Goal: Check status: Check status

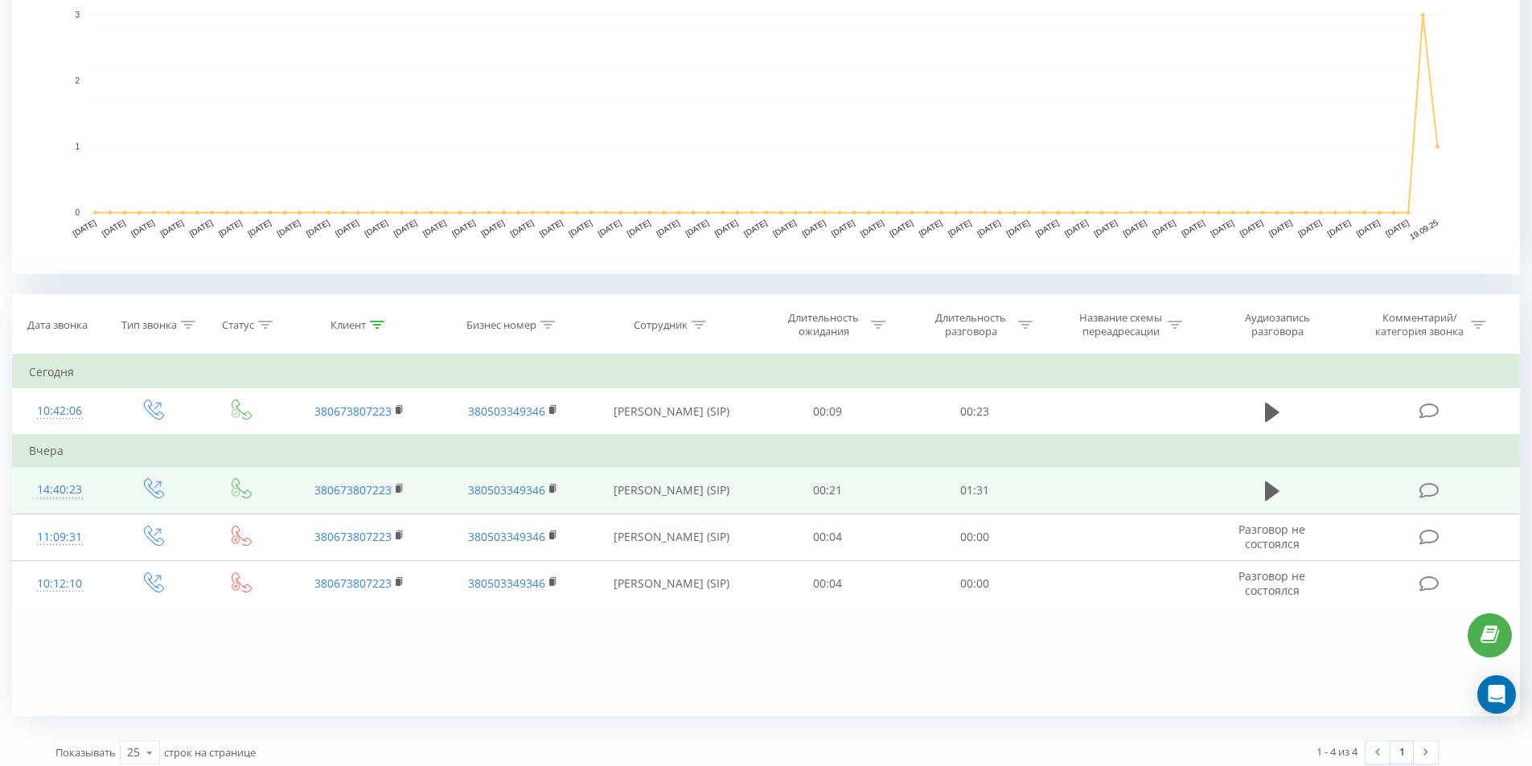
scroll to position [410, 0]
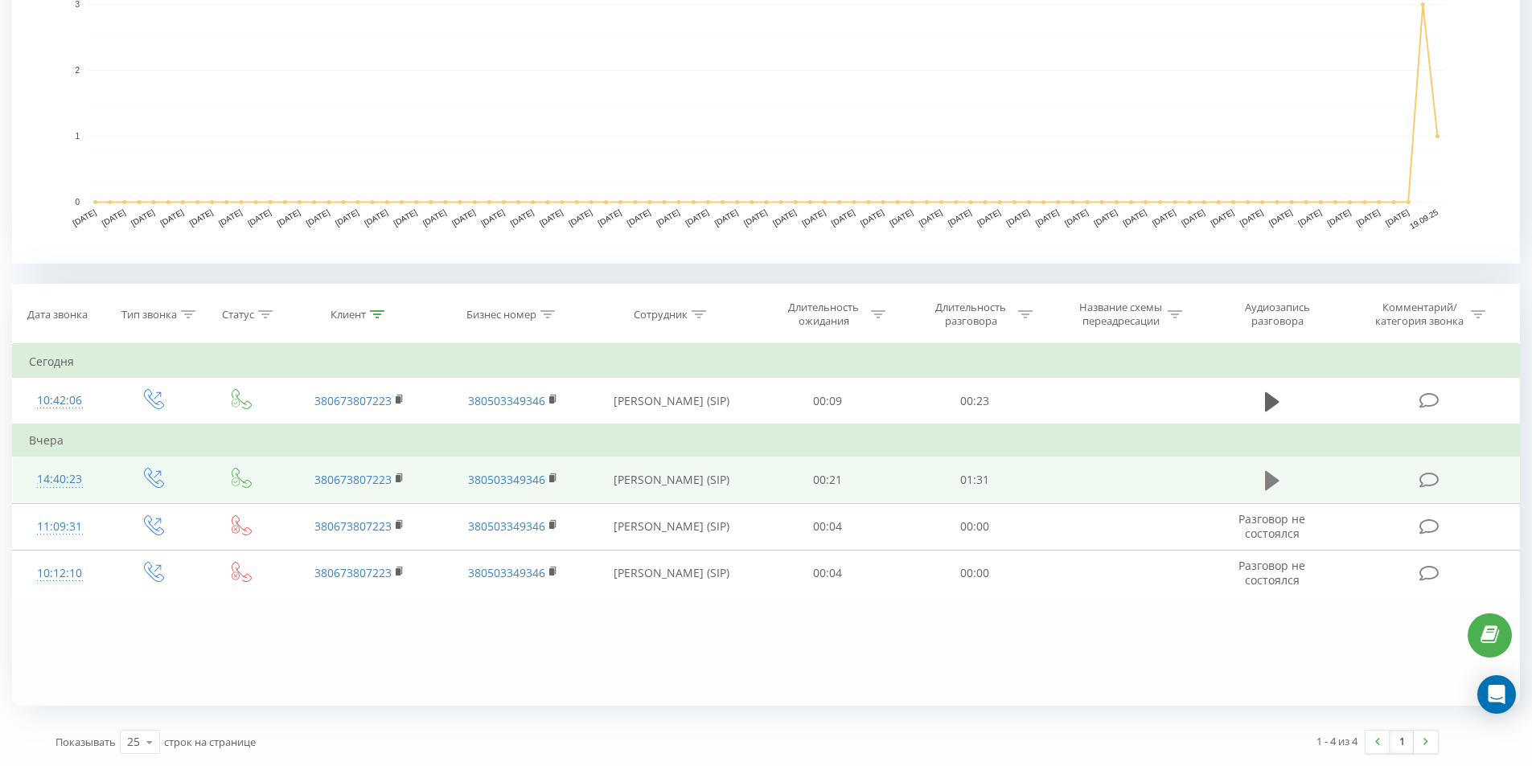
click at [1270, 476] on icon at bounding box center [1272, 480] width 14 height 19
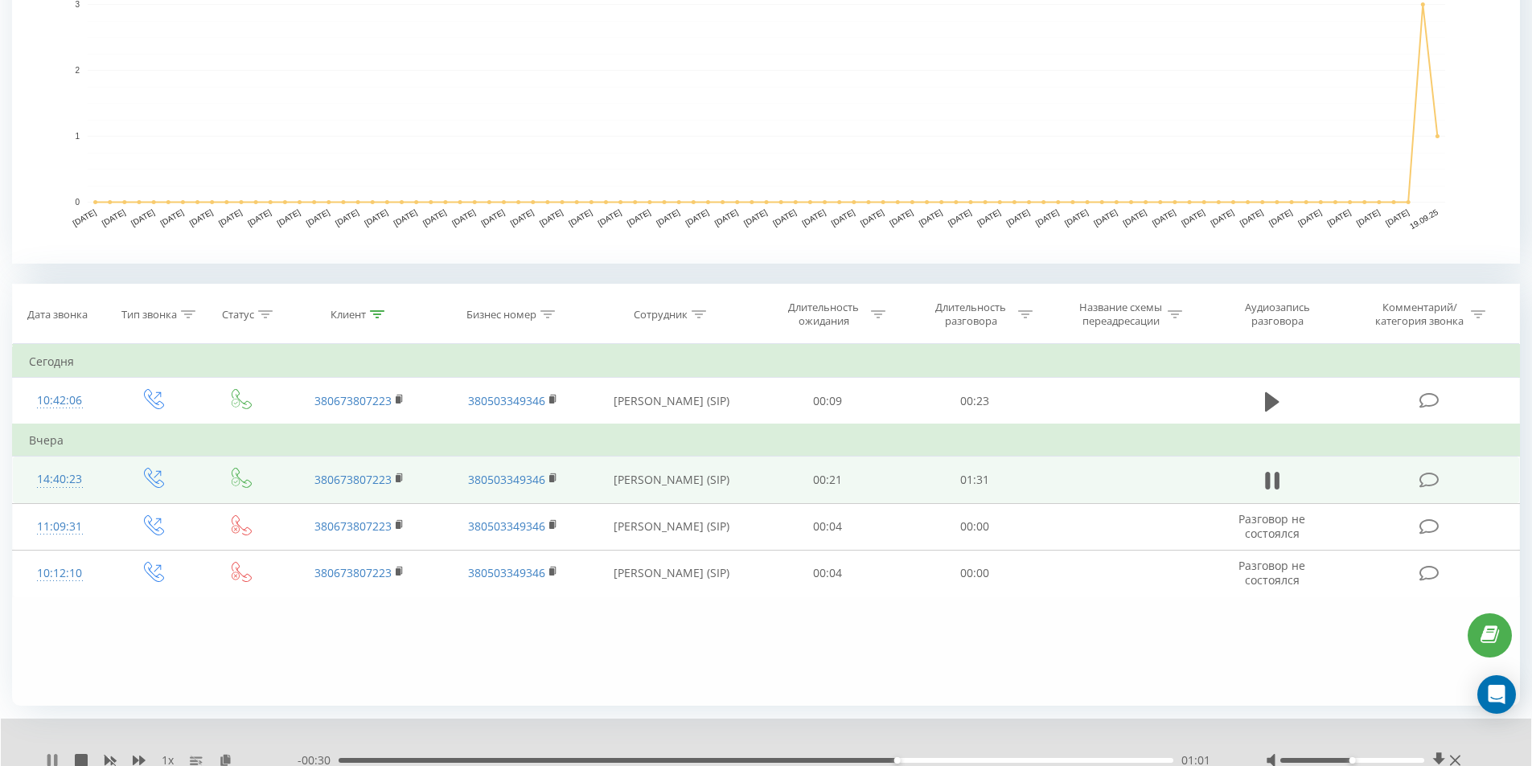
click at [51, 758] on icon at bounding box center [52, 760] width 13 height 13
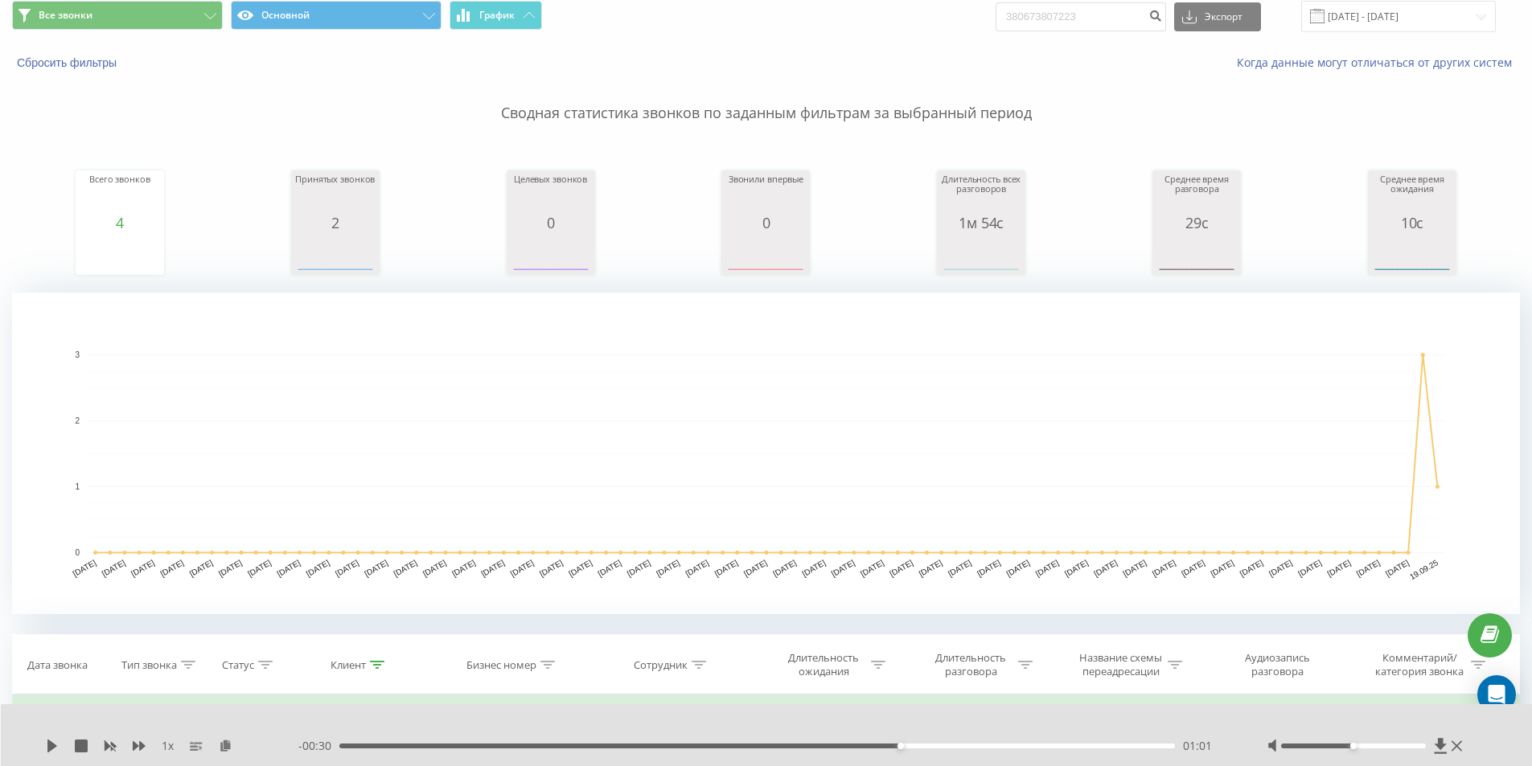
scroll to position [0, 0]
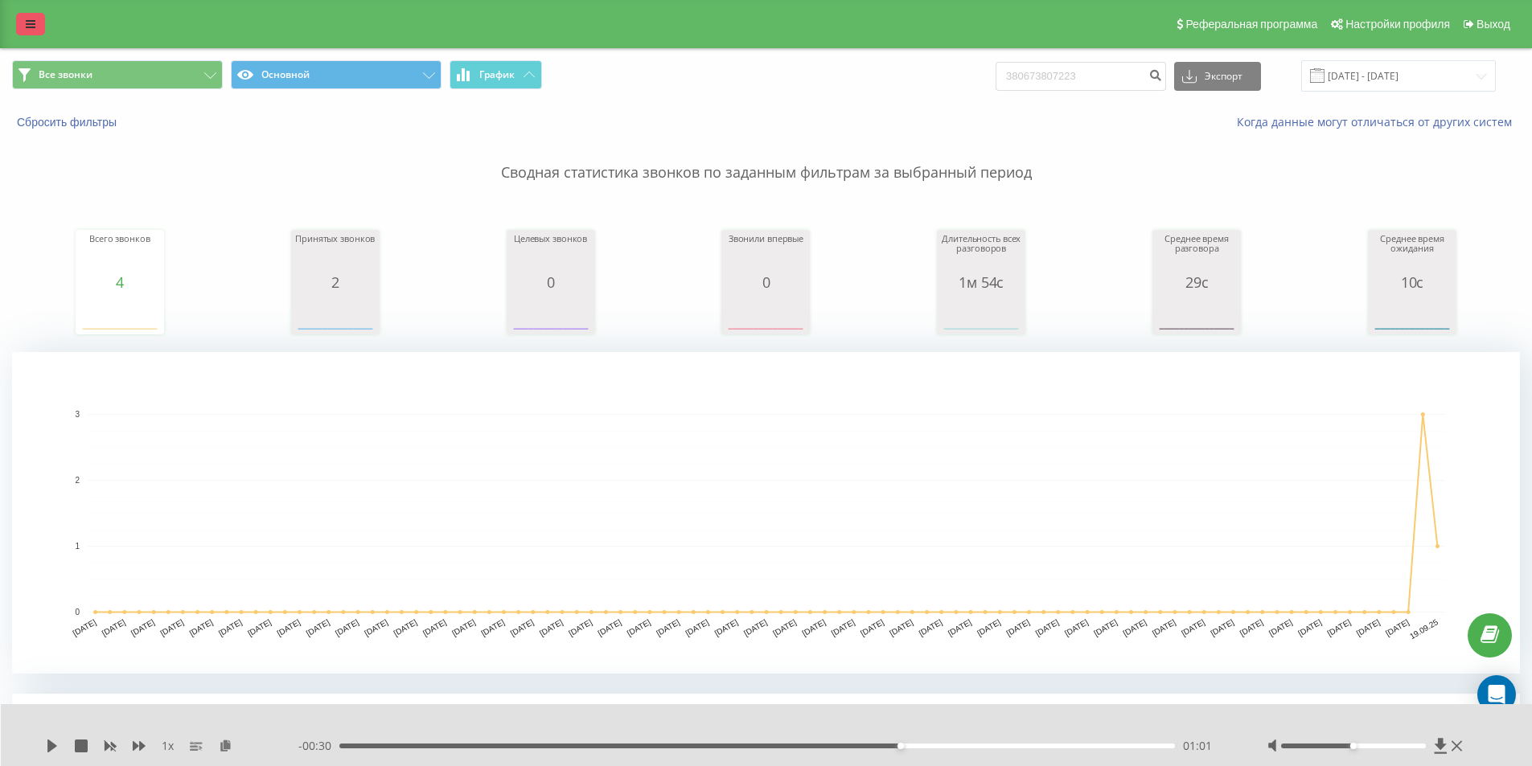
click at [20, 19] on link at bounding box center [30, 24] width 29 height 23
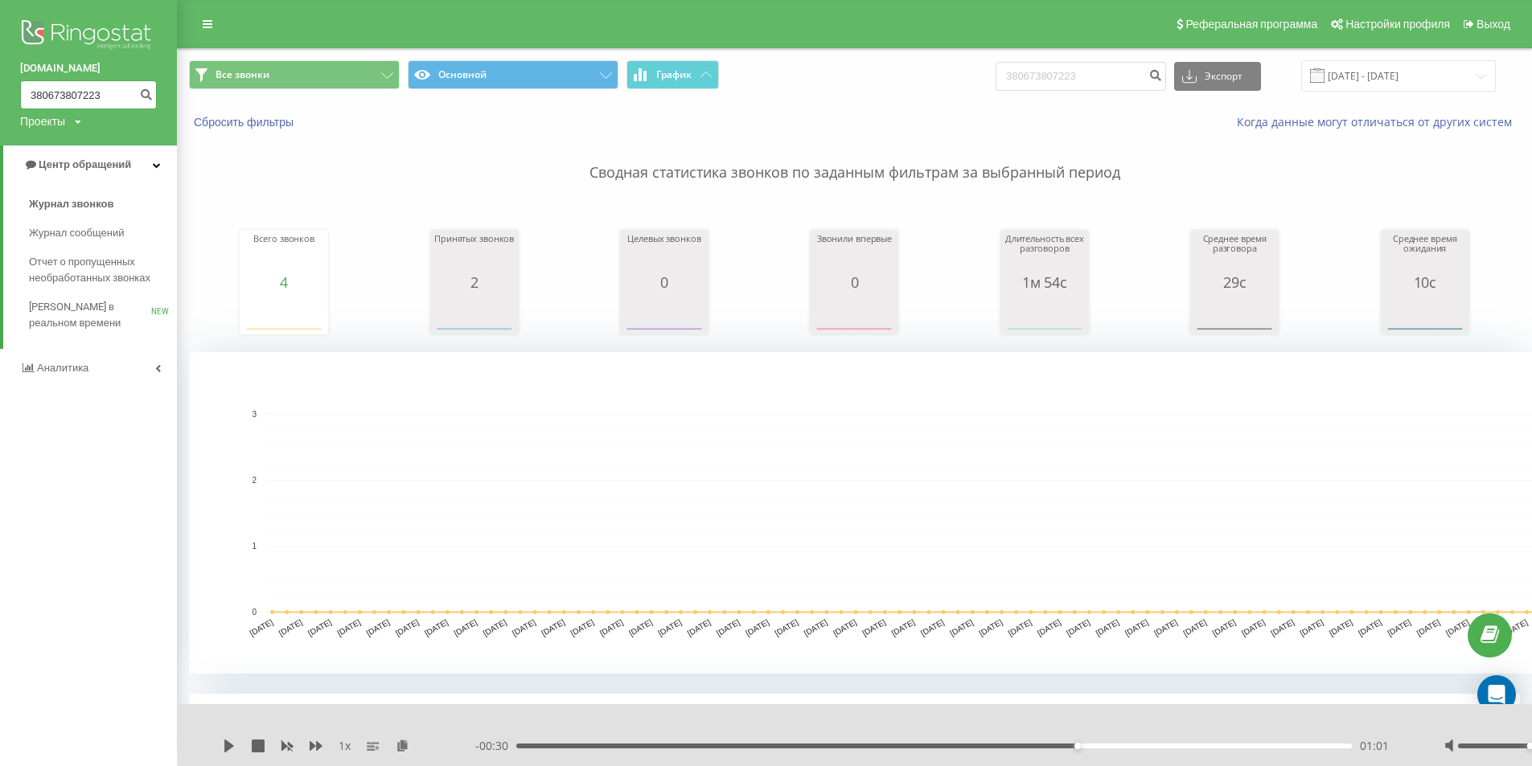
click at [113, 92] on input "380673807223" at bounding box center [88, 94] width 137 height 29
type input "3"
type input "380962809303"
click at [150, 88] on icon "submit" at bounding box center [146, 93] width 14 height 10
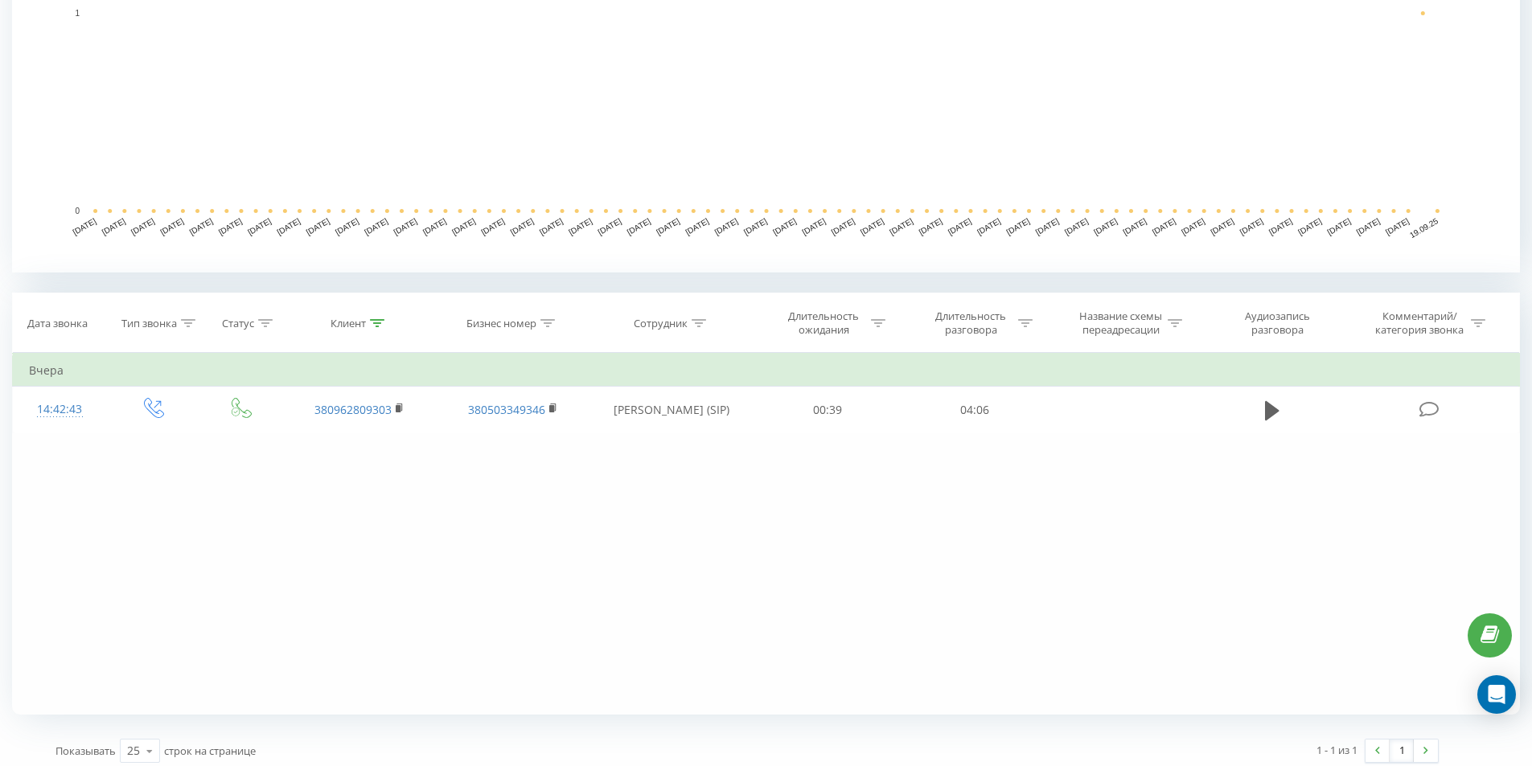
scroll to position [402, 0]
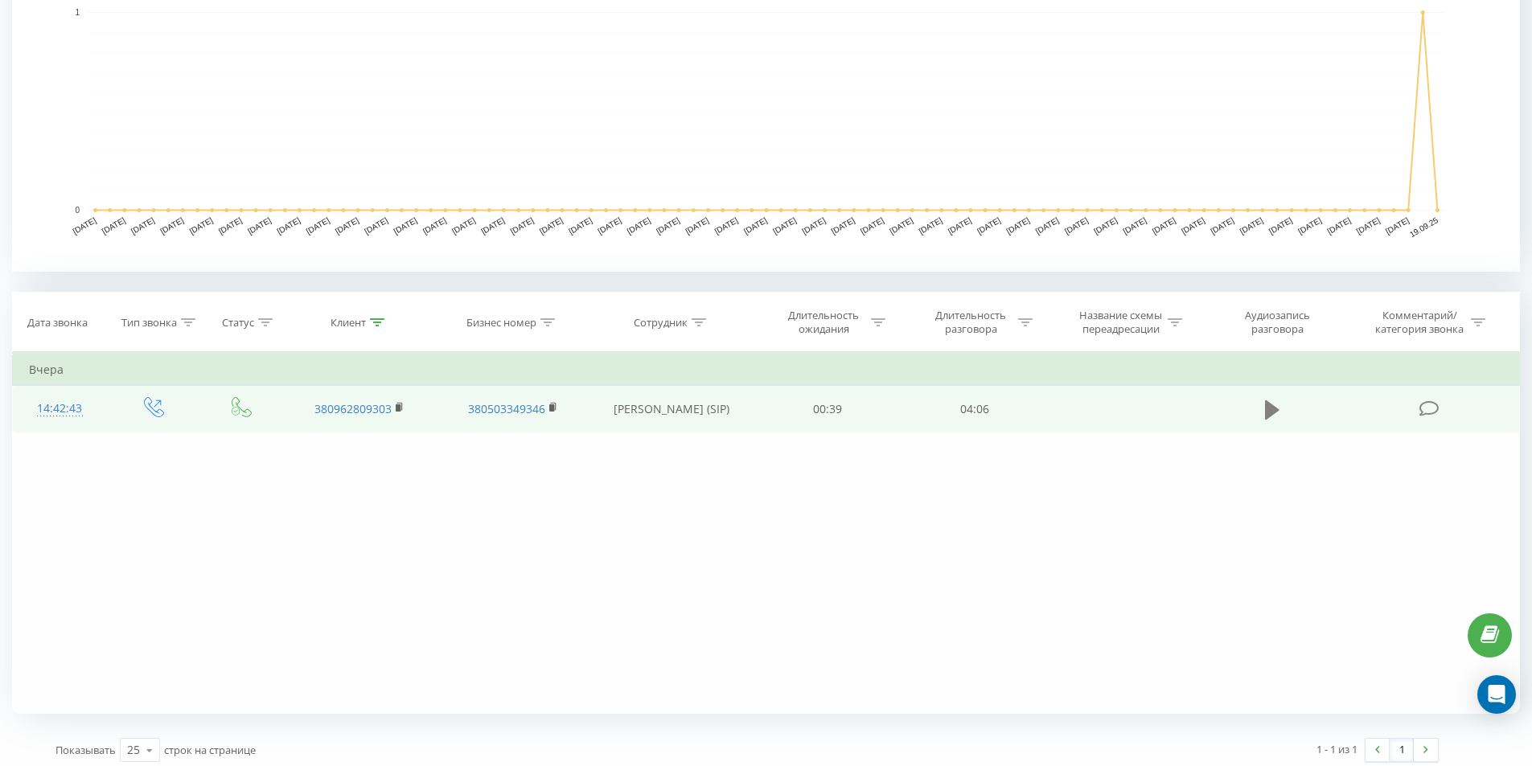
click at [1265, 408] on icon at bounding box center [1272, 410] width 14 height 23
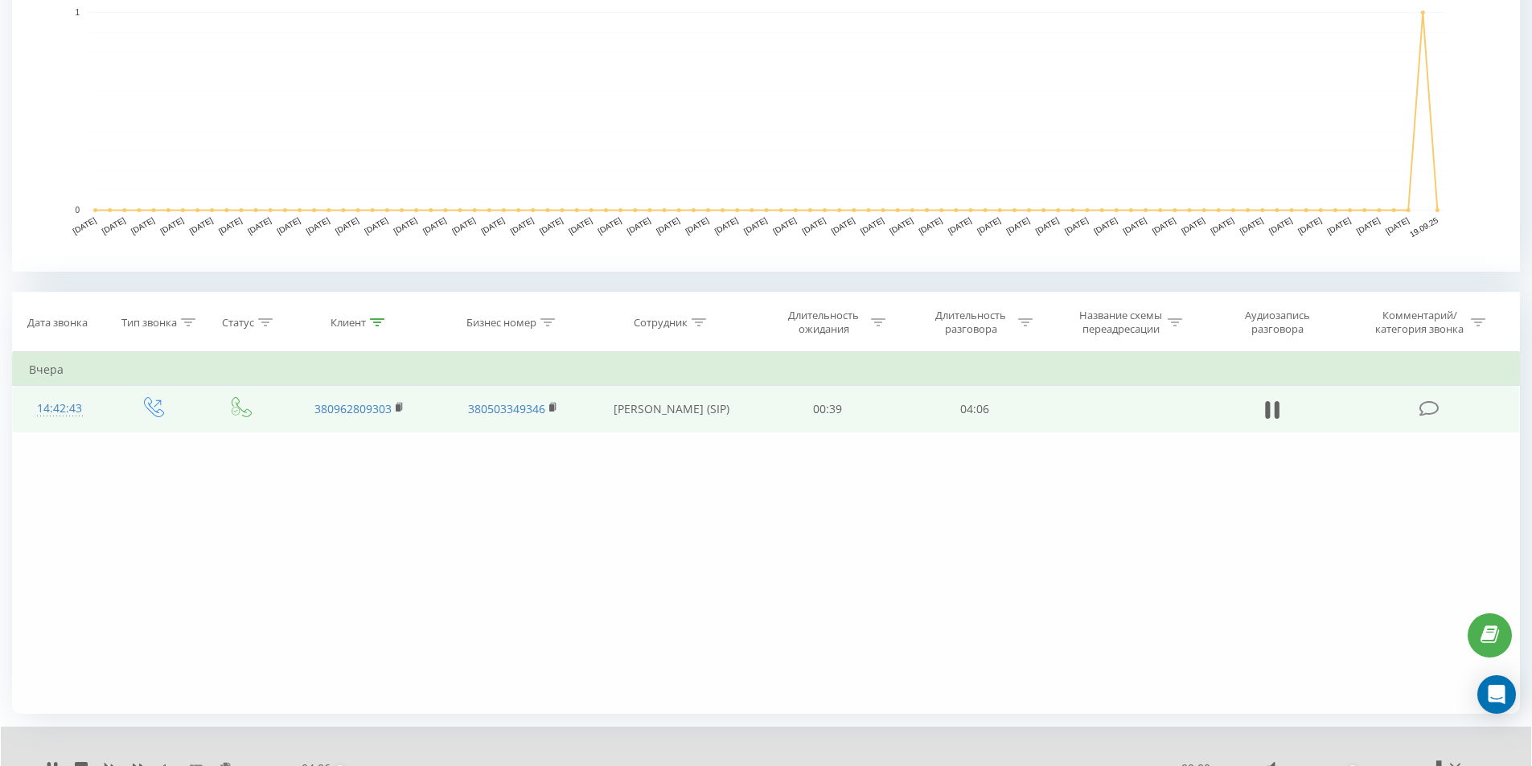
scroll to position [472, 0]
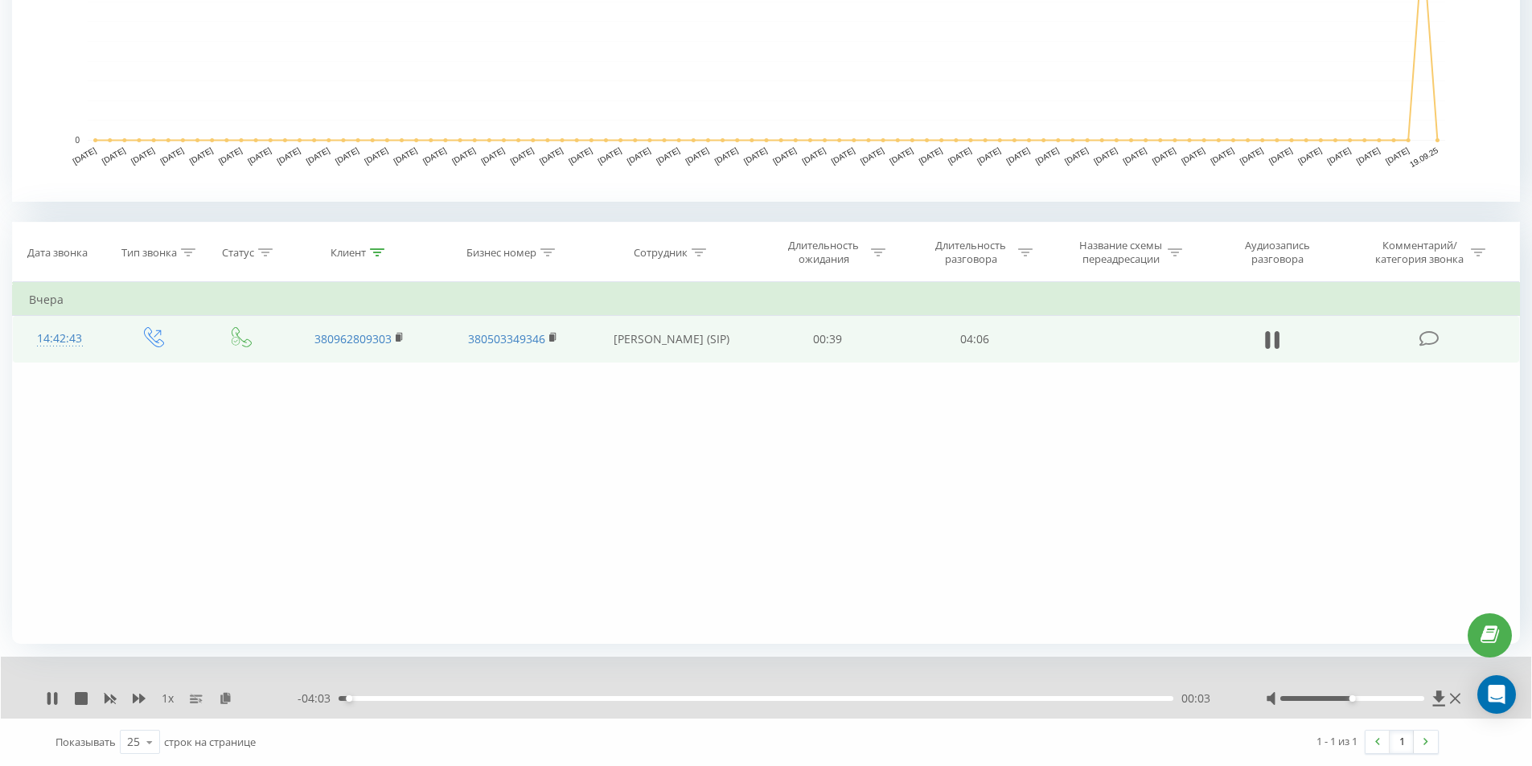
drag, startPoint x: 1353, startPoint y: 703, endPoint x: 1394, endPoint y: 700, distance: 41.9
click at [1395, 701] on div at bounding box center [1365, 699] width 199 height 16
click at [1381, 698] on div at bounding box center [1352, 698] width 144 height 5
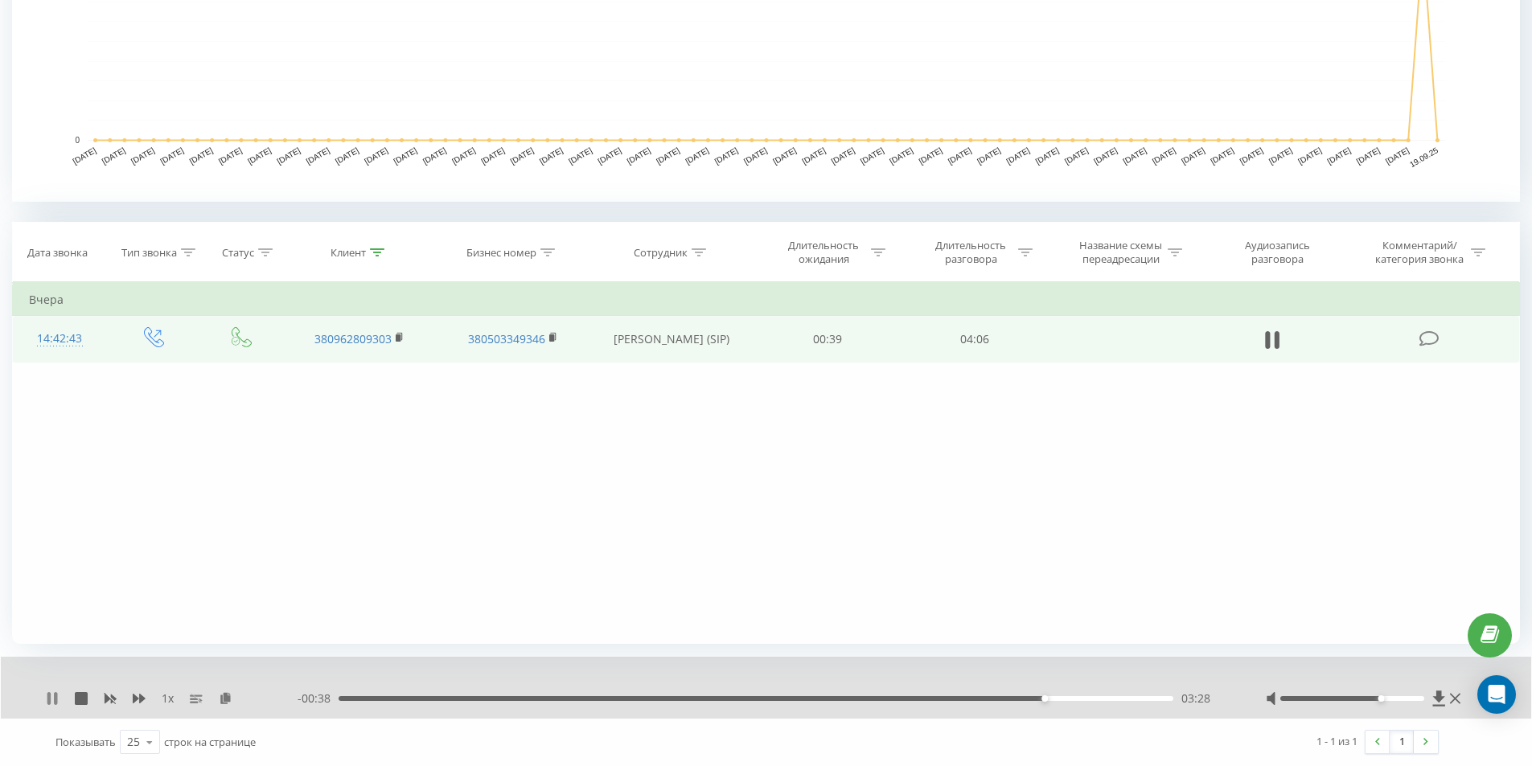
click at [51, 701] on icon at bounding box center [48, 698] width 3 height 13
